Goal: Transaction & Acquisition: Purchase product/service

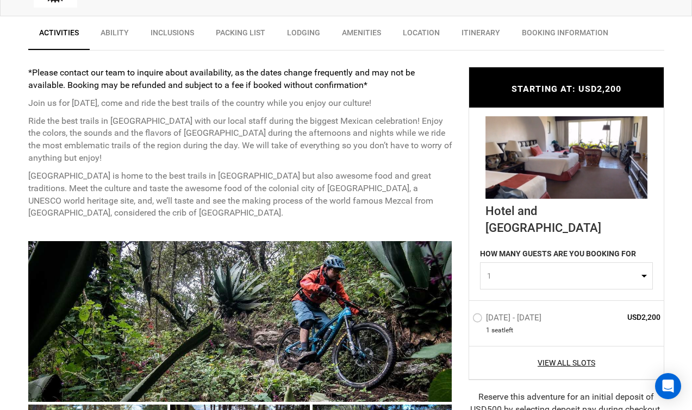
scroll to position [435, 0]
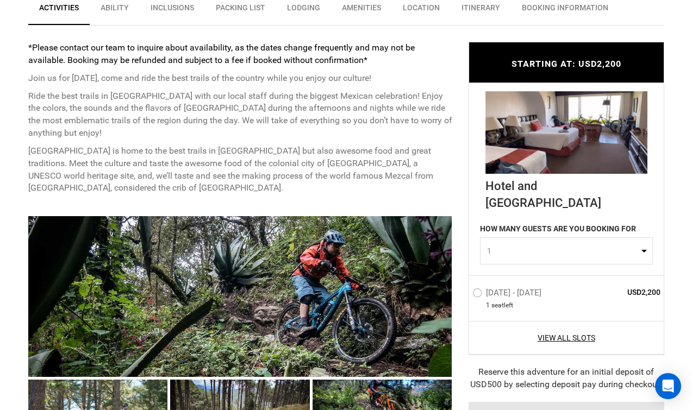
click at [476, 288] on label "[DATE] - [DATE]" at bounding box center [508, 294] width 72 height 13
click at [464, 286] on input "Nov 1 - Nov 5, 2026" at bounding box center [464, 297] width 0 height 23
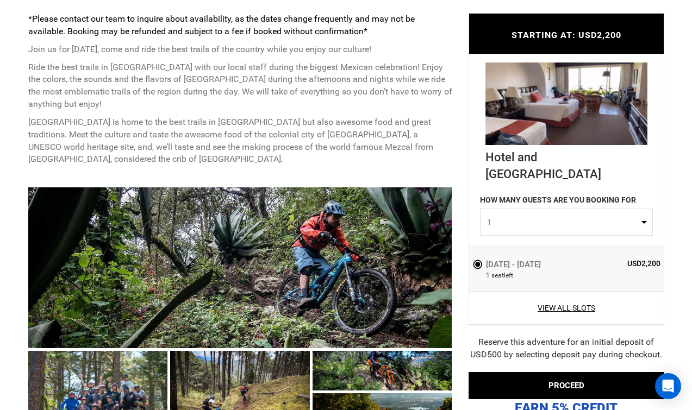
scroll to position [489, 0]
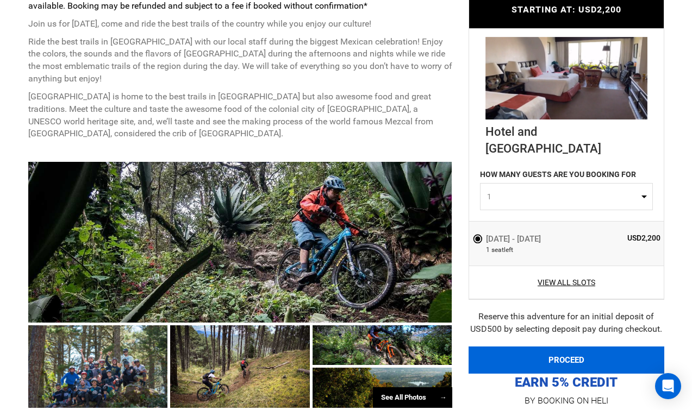
click at [529, 347] on button "PROCEED" at bounding box center [566, 360] width 196 height 27
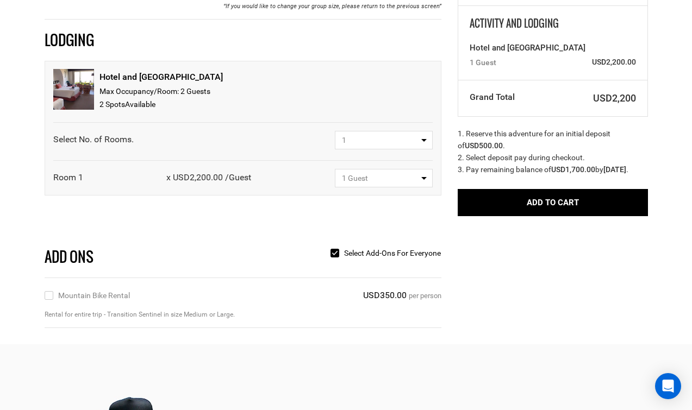
scroll to position [163, 0]
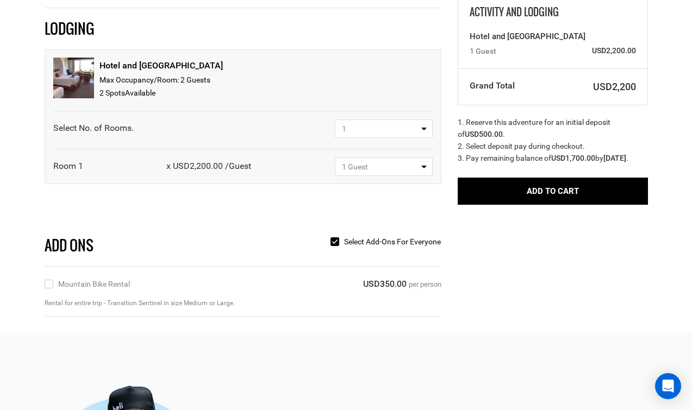
click at [53, 286] on label "Mountain Bike Rental" at bounding box center [87, 284] width 85 height 12
click at [52, 286] on input "Mountain Bike Rental" at bounding box center [48, 284] width 7 height 12
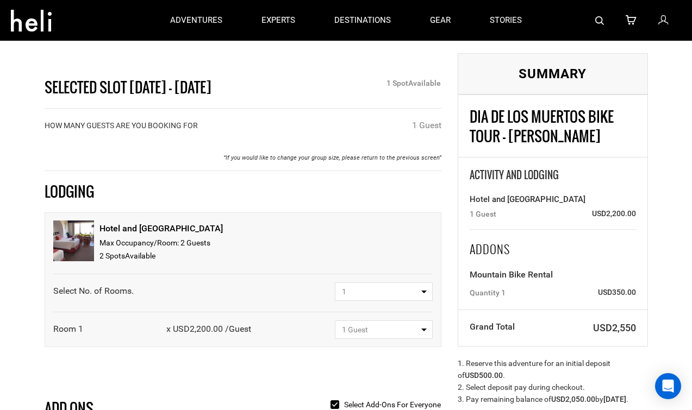
scroll to position [109, 0]
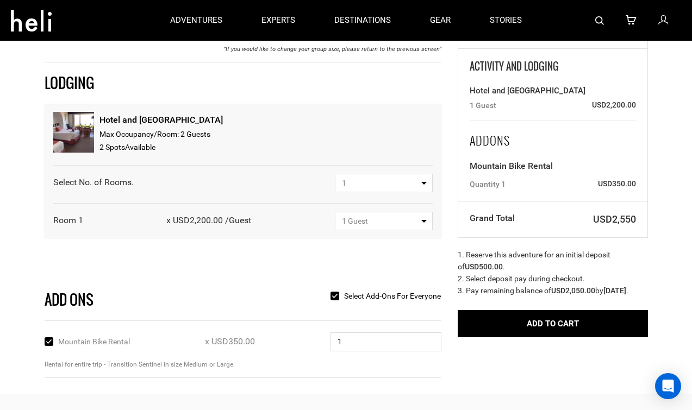
click at [51, 342] on div "Mountain Bike Rental" at bounding box center [87, 342] width 85 height 12
drag, startPoint x: 51, startPoint y: 342, endPoint x: 45, endPoint y: 344, distance: 6.4
click at [45, 344] on input "Mountain Bike Rental" at bounding box center [48, 342] width 7 height 12
checkbox input "false"
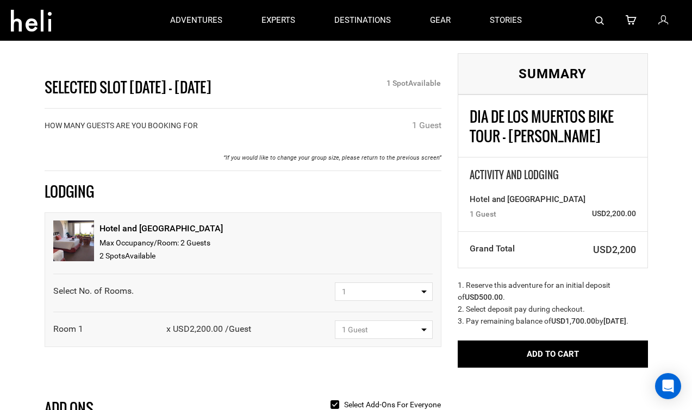
scroll to position [54, 0]
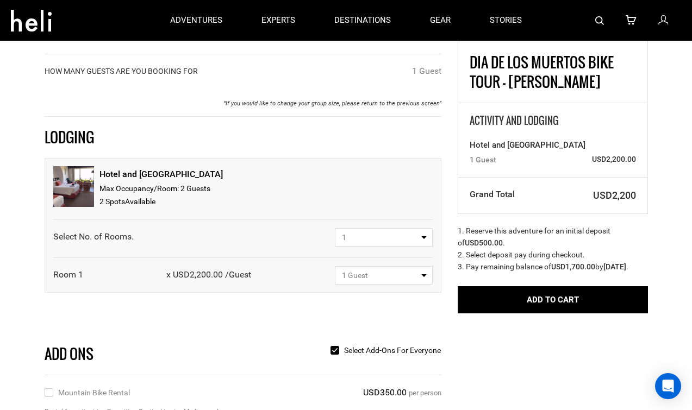
click at [414, 284] on button "1 Guest" at bounding box center [384, 275] width 98 height 18
click at [414, 279] on span "1 Guest" at bounding box center [380, 275] width 77 height 11
click at [404, 232] on span "1" at bounding box center [380, 237] width 77 height 11
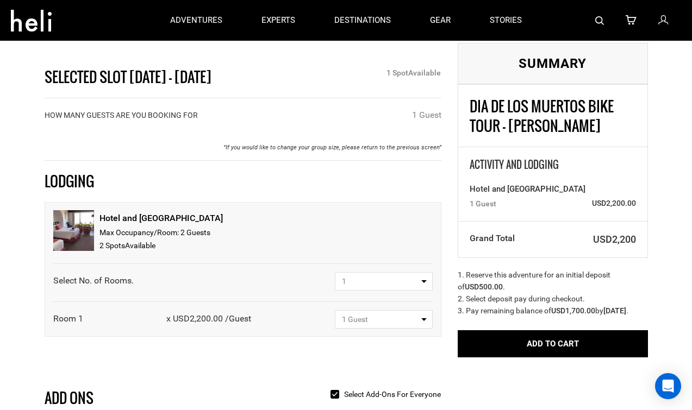
scroll to position [0, 0]
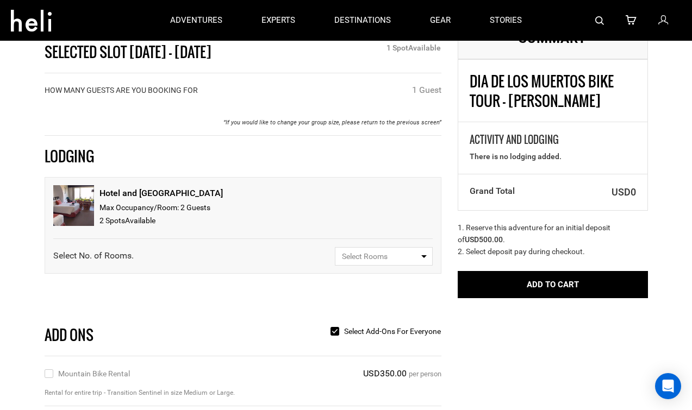
scroll to position [54, 0]
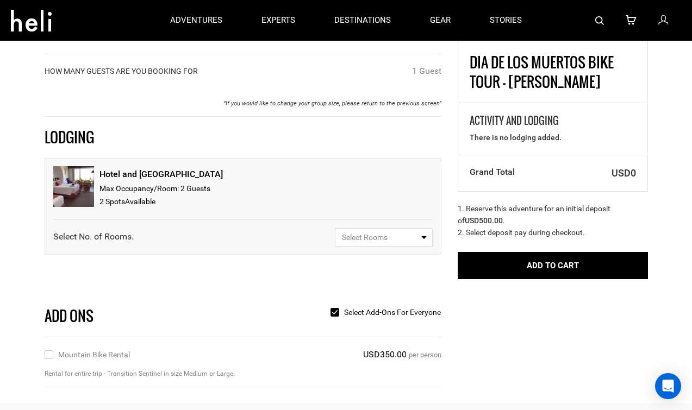
click at [405, 243] on button "Select Rooms" at bounding box center [384, 237] width 98 height 18
click at [373, 277] on link "1" at bounding box center [383, 279] width 97 height 20
select select "1"
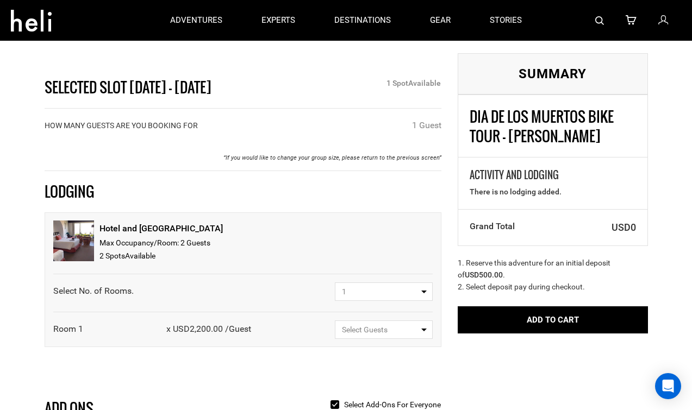
scroll to position [54, 0]
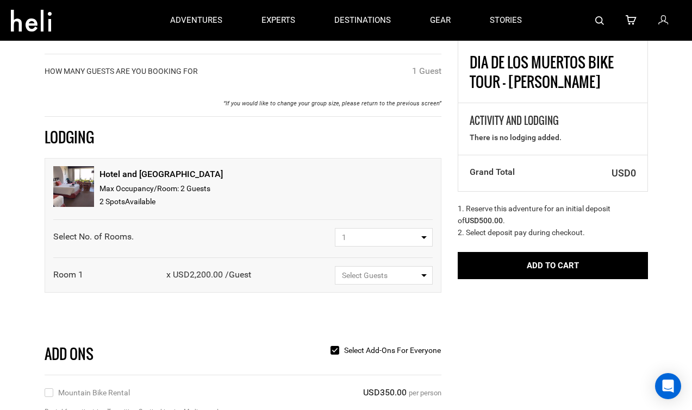
click at [379, 278] on span "Select Guests" at bounding box center [380, 275] width 77 height 11
click at [352, 274] on span "Select Guests" at bounding box center [380, 275] width 77 height 11
click at [367, 237] on span "1" at bounding box center [380, 237] width 77 height 11
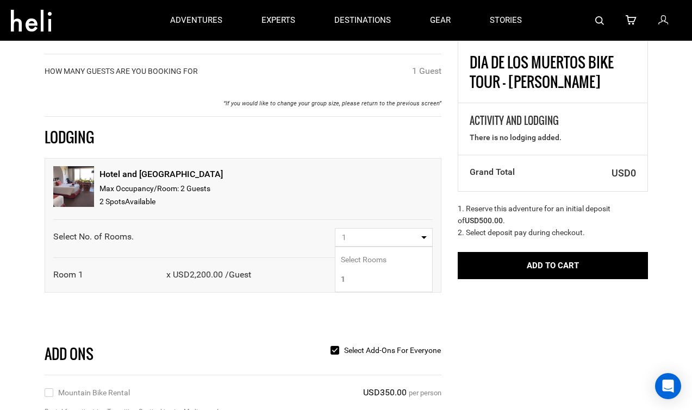
click at [367, 237] on span "1" at bounding box center [380, 237] width 77 height 11
click at [365, 281] on button "Select Guests" at bounding box center [384, 275] width 98 height 18
click at [365, 278] on span "Select Guests" at bounding box center [380, 275] width 77 height 11
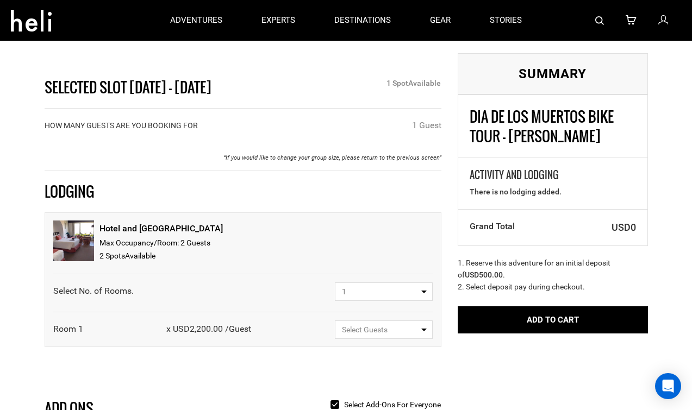
click at [70, 187] on div "LODGING" at bounding box center [242, 192] width 413 height 20
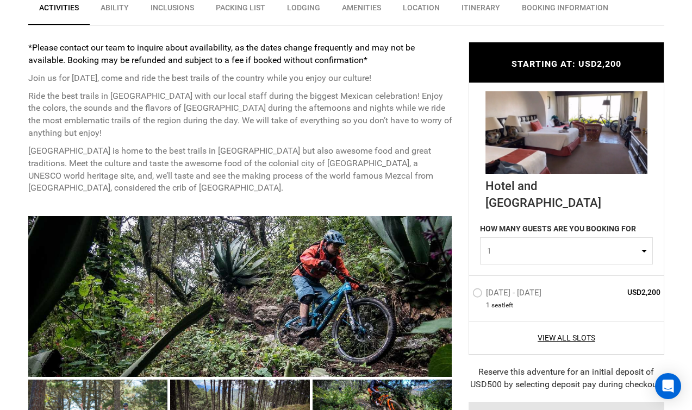
scroll to position [489, 0]
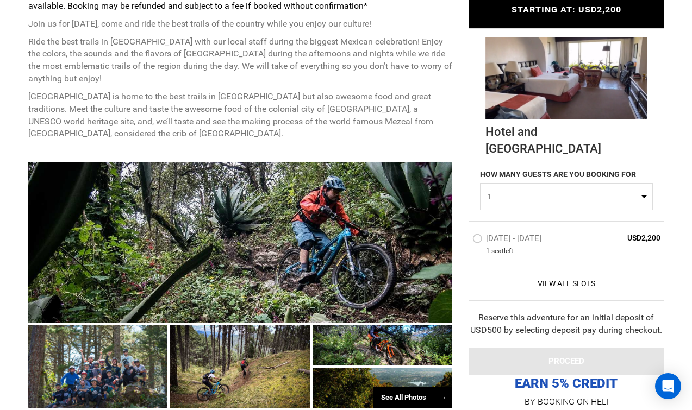
click at [478, 234] on label "Nov 1 - Nov 5, 2026" at bounding box center [508, 240] width 72 height 13
click at [464, 231] on input "Nov 1 - Nov 5, 2026" at bounding box center [464, 242] width 0 height 23
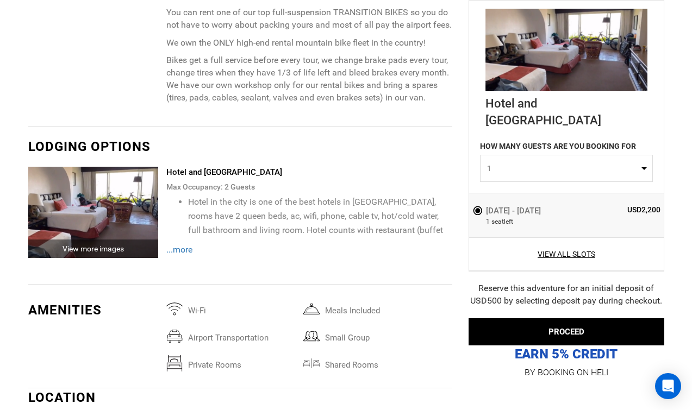
scroll to position [1358, 0]
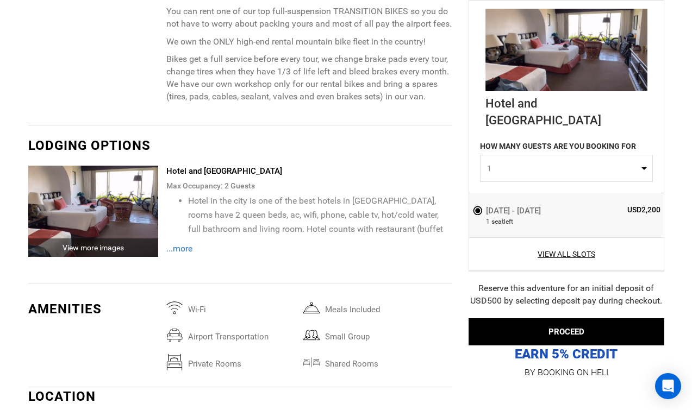
click at [178, 243] on span "...more" at bounding box center [179, 248] width 26 height 10
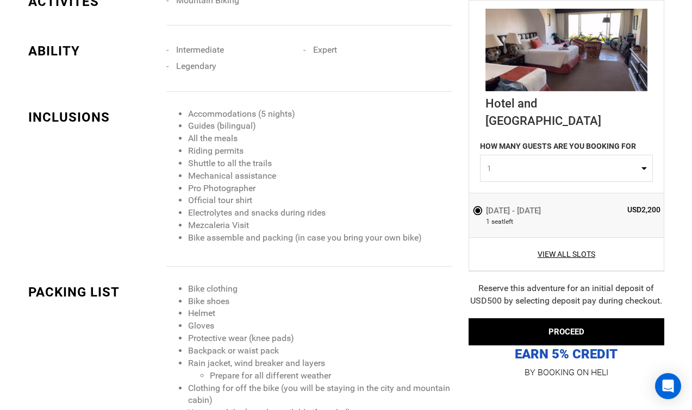
scroll to position [924, 0]
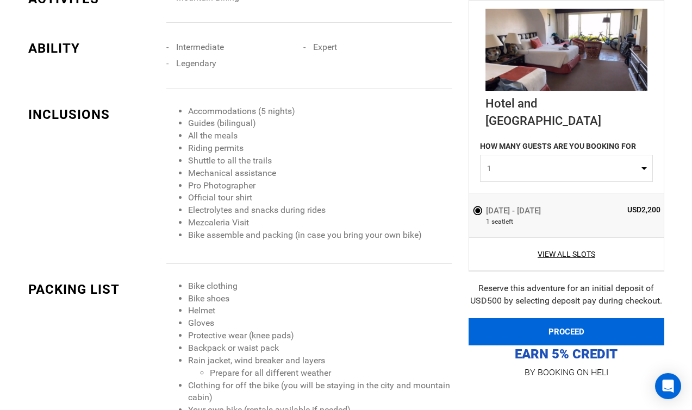
click at [505, 333] on button "PROCEED" at bounding box center [566, 331] width 196 height 27
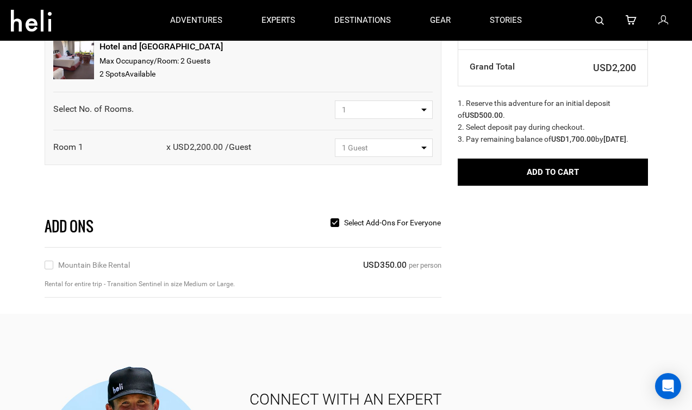
scroll to position [163, 0]
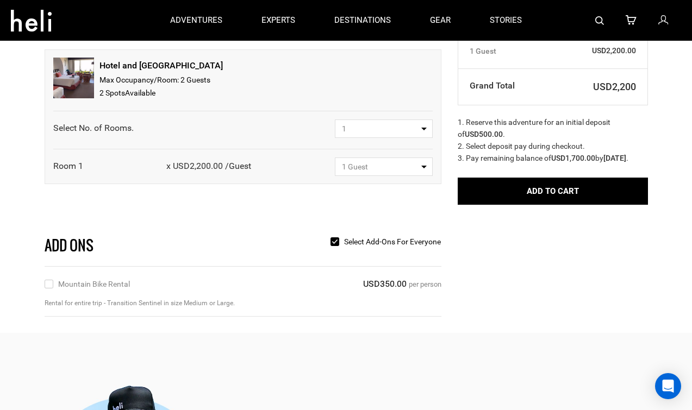
click at [391, 129] on span "1" at bounding box center [380, 128] width 77 height 11
click at [384, 131] on span "1" at bounding box center [380, 128] width 77 height 11
click at [367, 168] on link "1" at bounding box center [383, 171] width 97 height 20
select select "1"
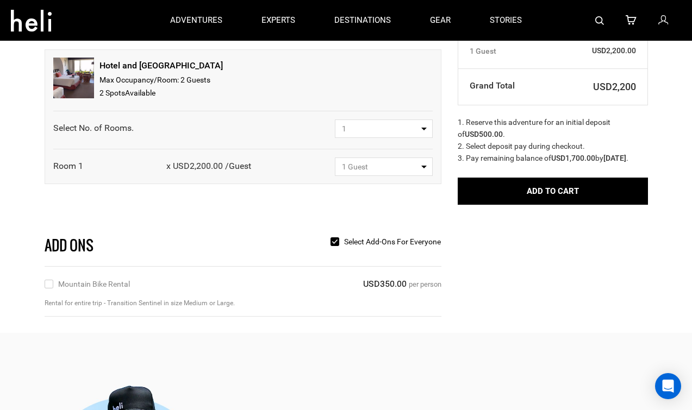
click at [371, 159] on button "1 Guest" at bounding box center [384, 167] width 98 height 18
click at [365, 205] on span "1 Guest" at bounding box center [354, 208] width 27 height 9
select select "1"
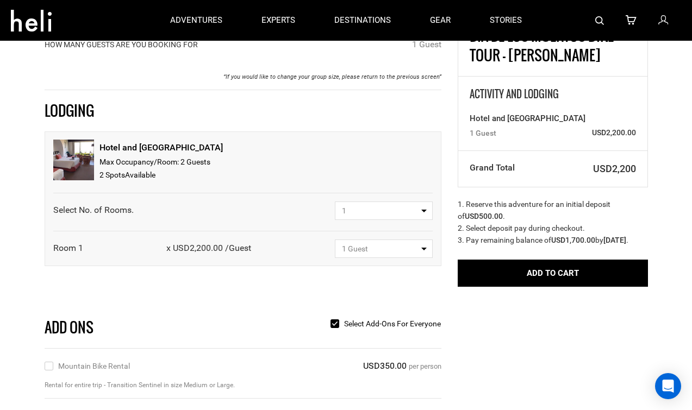
scroll to position [0, 0]
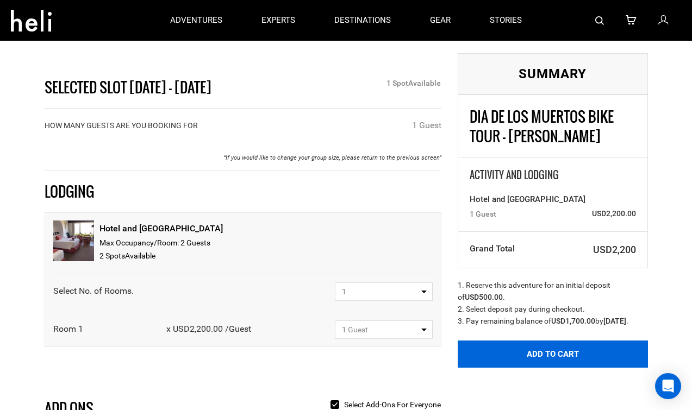
click at [487, 363] on button "Add to Cart" at bounding box center [552, 354] width 190 height 27
